Goal: Information Seeking & Learning: Learn about a topic

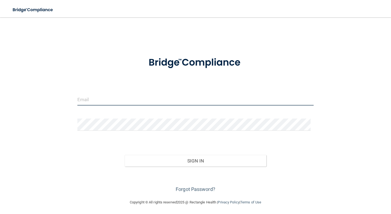
click at [104, 100] on input "email" at bounding box center [195, 99] width 236 height 12
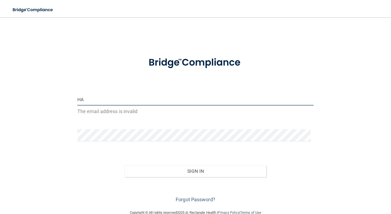
type input "H"
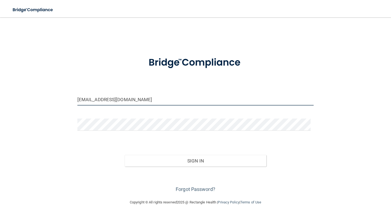
type input "[EMAIL_ADDRESS][DOMAIN_NAME]"
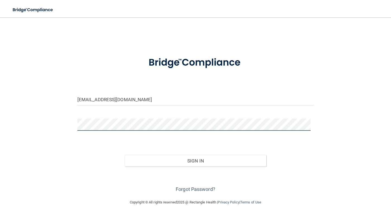
click at [125, 155] on button "Sign In" at bounding box center [196, 161] width 142 height 12
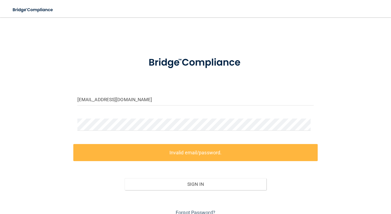
click at [146, 150] on label "Invalid email/password." at bounding box center [195, 152] width 244 height 17
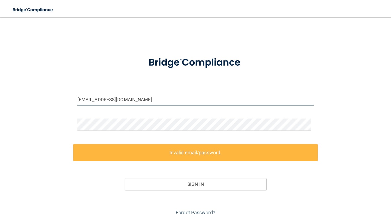
click at [129, 100] on input "[EMAIL_ADDRESS][DOMAIN_NAME]" at bounding box center [195, 99] width 236 height 12
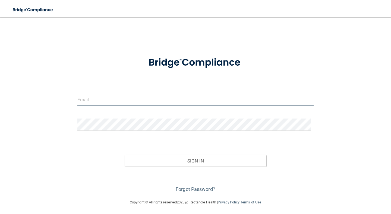
click at [148, 104] on input "email" at bounding box center [195, 99] width 236 height 12
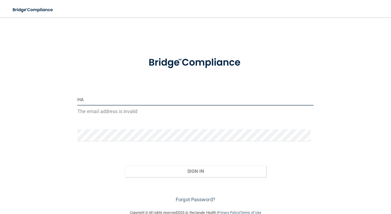
type input "H"
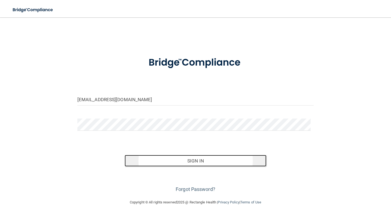
click at [170, 164] on button "Sign In" at bounding box center [196, 161] width 142 height 12
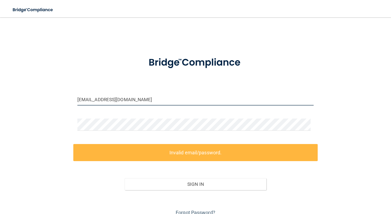
click at [135, 101] on input "[EMAIL_ADDRESS][DOMAIN_NAME]" at bounding box center [195, 99] width 236 height 12
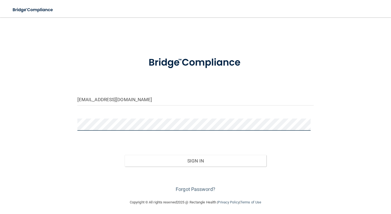
click at [125, 155] on button "Sign In" at bounding box center [196, 161] width 142 height 12
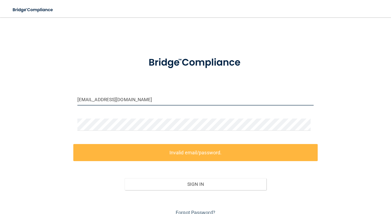
click at [124, 101] on input "[EMAIL_ADDRESS][DOMAIN_NAME]" at bounding box center [195, 99] width 236 height 12
click at [80, 100] on input "[EMAIL_ADDRESS][DOMAIN_NAME]" at bounding box center [195, 99] width 236 height 12
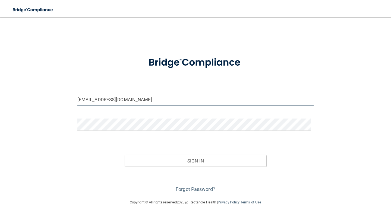
click at [125, 155] on button "Sign In" at bounding box center [196, 161] width 142 height 12
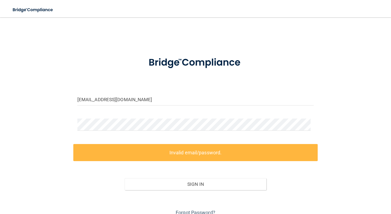
click at [186, 158] on label "Invalid email/password." at bounding box center [195, 152] width 244 height 17
click at [184, 153] on label "Invalid email/password." at bounding box center [195, 152] width 244 height 17
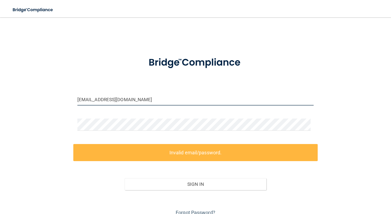
click at [81, 102] on input "Happyzq23@yahoo.com" at bounding box center [195, 99] width 236 height 12
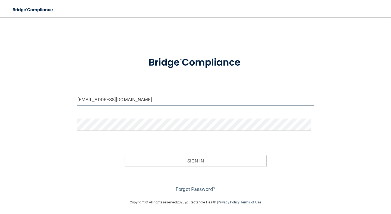
type input "[EMAIL_ADDRESS][DOMAIN_NAME]"
click at [125, 155] on button "Sign In" at bounding box center [196, 161] width 142 height 12
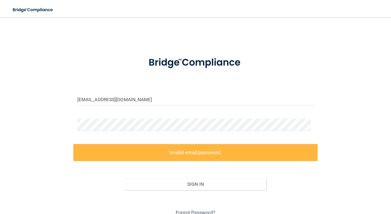
click at [169, 141] on form "happyzq23@yahoo.com Invalid email/password. You don't have permission to access…" at bounding box center [195, 133] width 236 height 167
click at [171, 146] on label "Invalid email/password." at bounding box center [195, 152] width 244 height 17
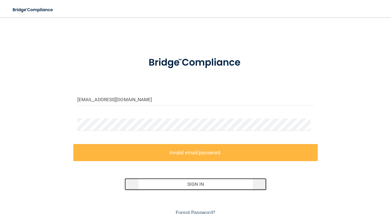
click at [183, 188] on button "Sign In" at bounding box center [196, 184] width 142 height 12
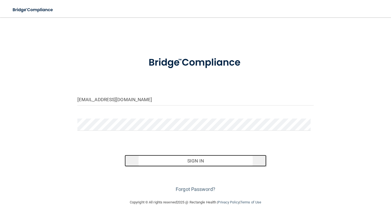
click at [176, 159] on button "Sign In" at bounding box center [196, 161] width 142 height 12
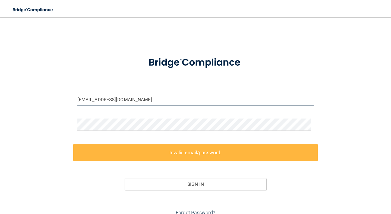
click at [133, 100] on input "[EMAIL_ADDRESS][DOMAIN_NAME]" at bounding box center [195, 99] width 236 height 12
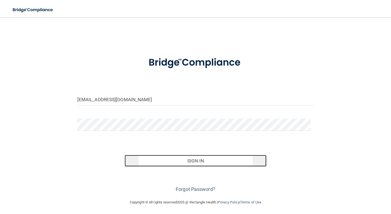
click at [184, 163] on button "Sign In" at bounding box center [196, 161] width 142 height 12
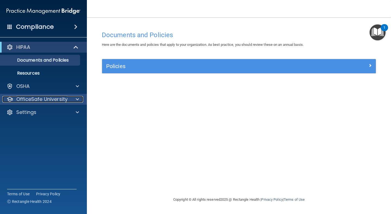
click at [42, 97] on p "OfficeSafe University" at bounding box center [41, 99] width 51 height 7
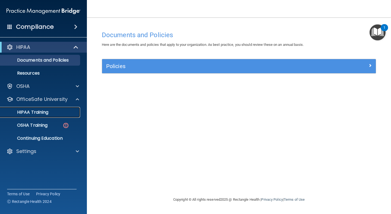
click at [38, 110] on p "HIPAA Training" at bounding box center [26, 112] width 45 height 5
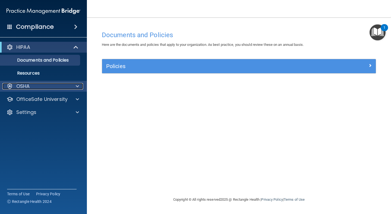
click at [24, 83] on p "OSHA" at bounding box center [23, 86] width 14 height 7
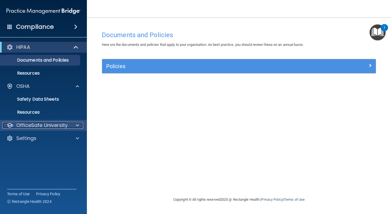
click at [29, 122] on p "OfficeSafe University" at bounding box center [41, 125] width 51 height 7
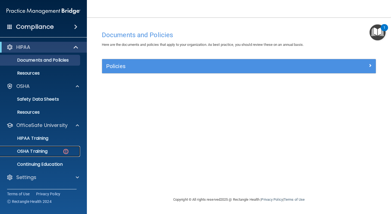
click at [38, 149] on p "OSHA Training" at bounding box center [26, 151] width 44 height 5
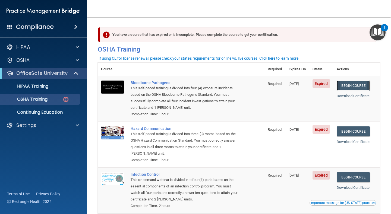
click at [353, 87] on link "Begin Course" at bounding box center [353, 86] width 33 height 10
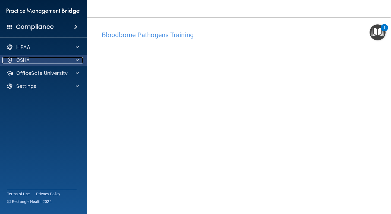
click at [21, 57] on p "OSHA" at bounding box center [23, 60] width 14 height 7
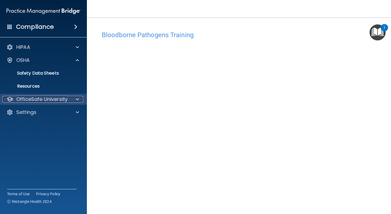
click at [33, 96] on p "OfficeSafe University" at bounding box center [41, 99] width 51 height 7
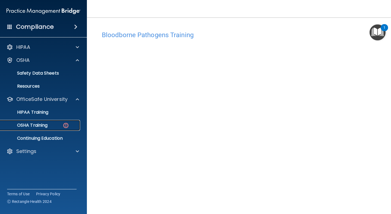
click at [35, 123] on p "OSHA Training" at bounding box center [26, 125] width 44 height 5
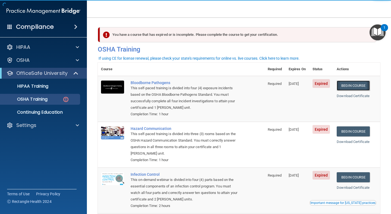
click at [350, 84] on link "Begin Course" at bounding box center [353, 86] width 33 height 10
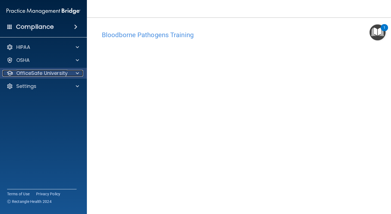
click at [47, 70] on p "OfficeSafe University" at bounding box center [41, 73] width 51 height 7
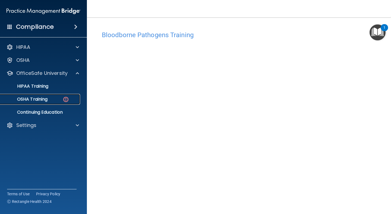
click at [41, 94] on link "OSHA Training" at bounding box center [38, 99] width 86 height 11
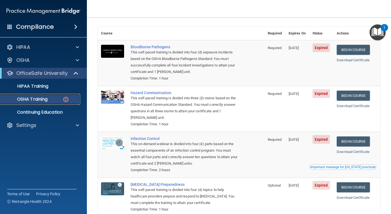
scroll to position [27, 0]
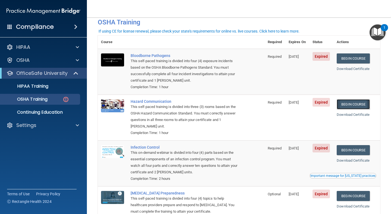
click at [341, 106] on link "Begin Course" at bounding box center [353, 104] width 33 height 10
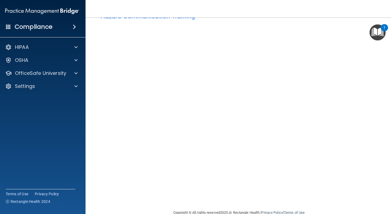
scroll to position [27, 0]
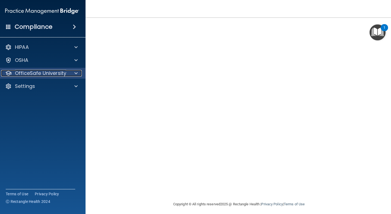
click at [53, 70] on p "OfficeSafe University" at bounding box center [40, 73] width 51 height 7
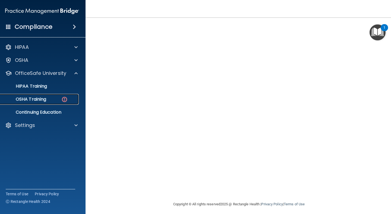
click at [47, 97] on div "OSHA Training" at bounding box center [39, 99] width 74 height 5
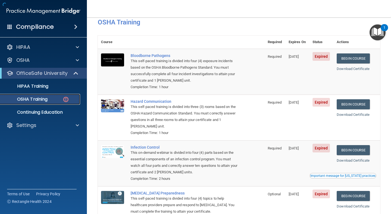
scroll to position [60, 0]
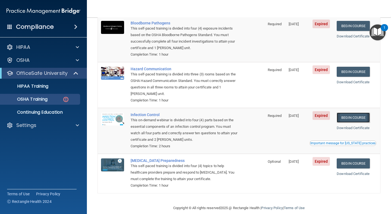
click at [361, 118] on link "Begin Course" at bounding box center [353, 118] width 33 height 10
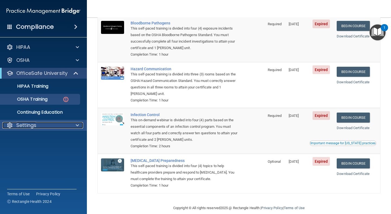
click at [65, 124] on div "Settings" at bounding box center [35, 125] width 67 height 7
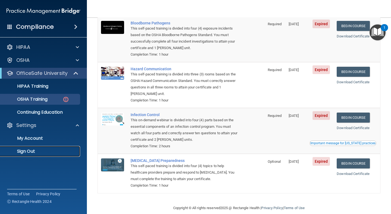
click at [56, 149] on p "Sign Out" at bounding box center [41, 151] width 74 height 5
